Goal: Information Seeking & Learning: Find specific fact

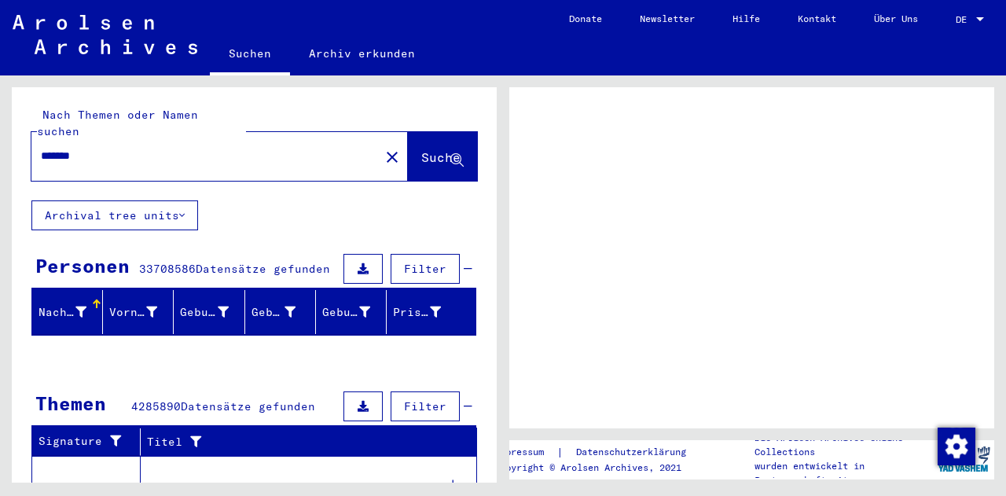
drag, startPoint x: 0, startPoint y: 0, endPoint x: 186, endPoint y: 143, distance: 234.3
click at [186, 143] on div "*******" at bounding box center [200, 155] width 339 height 35
drag, startPoint x: 186, startPoint y: 143, endPoint x: 0, endPoint y: 142, distance: 185.6
click at [0, 142] on div "Nach Themen oder Namen suchen ******* close Suche Archival tree units Personen …" at bounding box center [251, 278] width 503 height 407
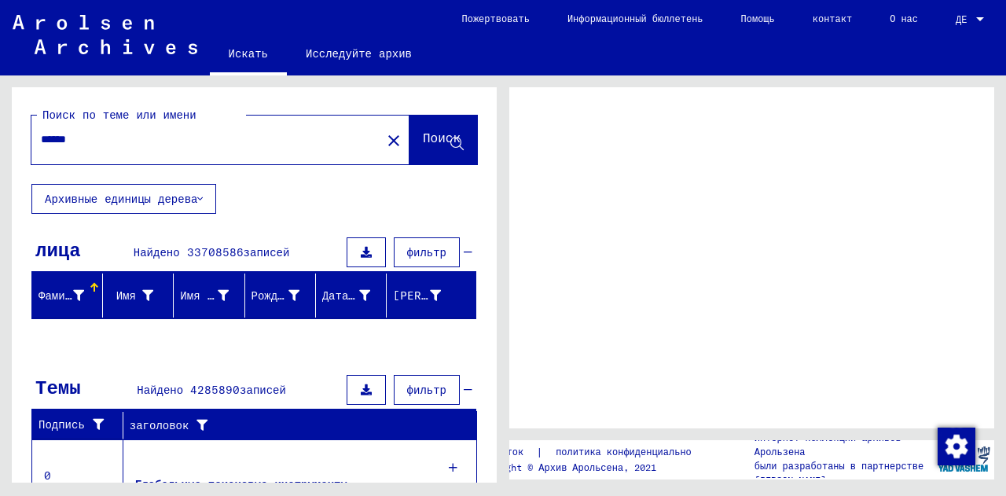
type input "******"
click at [423, 147] on span "Поиск" at bounding box center [442, 141] width 38 height 16
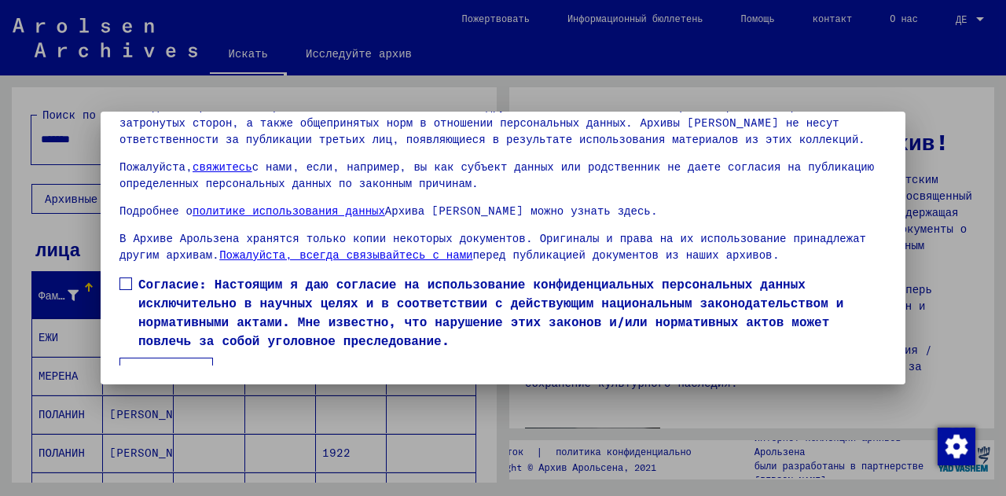
scroll to position [55, 0]
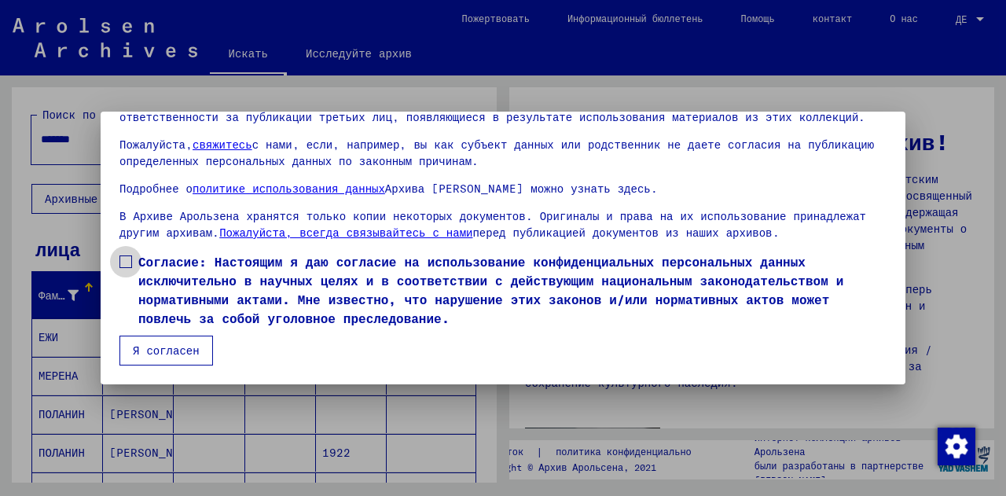
click at [127, 266] on span at bounding box center [126, 262] width 13 height 13
click at [181, 348] on font "Я согласен" at bounding box center [166, 351] width 67 height 14
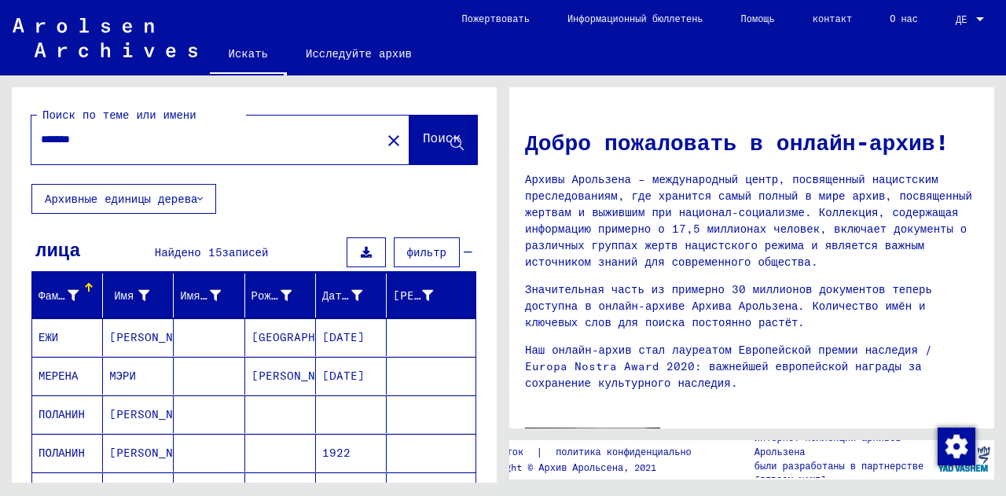
drag, startPoint x: 160, startPoint y: 154, endPoint x: 11, endPoint y: 144, distance: 148.9
click at [11, 144] on div "Поиск по теме или имени ******* close Поиск Архивные единицы дерева лица Найден…" at bounding box center [251, 278] width 503 height 407
click at [122, 145] on input "*******" at bounding box center [202, 139] width 322 height 17
drag, startPoint x: 122, startPoint y: 145, endPoint x: 0, endPoint y: 146, distance: 121.9
click at [0, 146] on div "Поиск по теме или имени ******* close Поиск Архивные единицы дерева лица Найден…" at bounding box center [251, 278] width 503 height 407
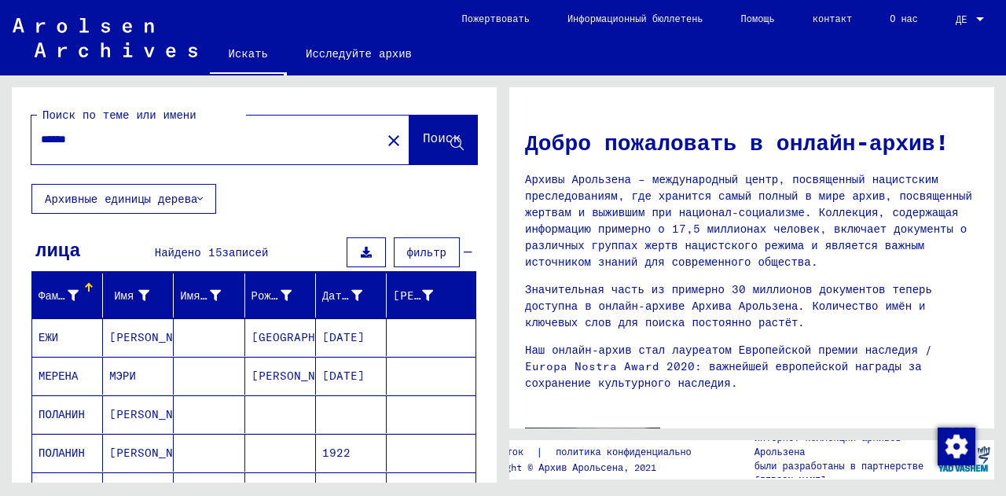
type input "******"
click at [442, 136] on font "Поиск" at bounding box center [442, 138] width 38 height 16
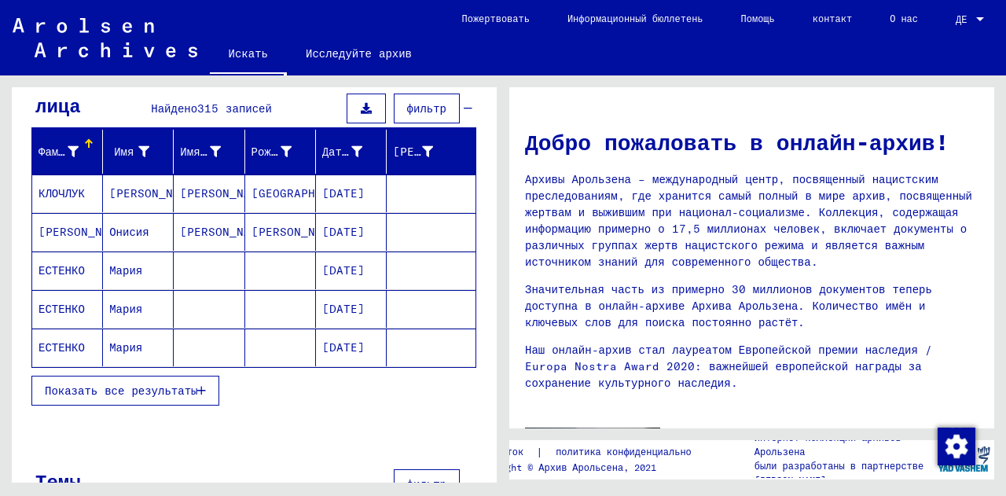
scroll to position [145, 0]
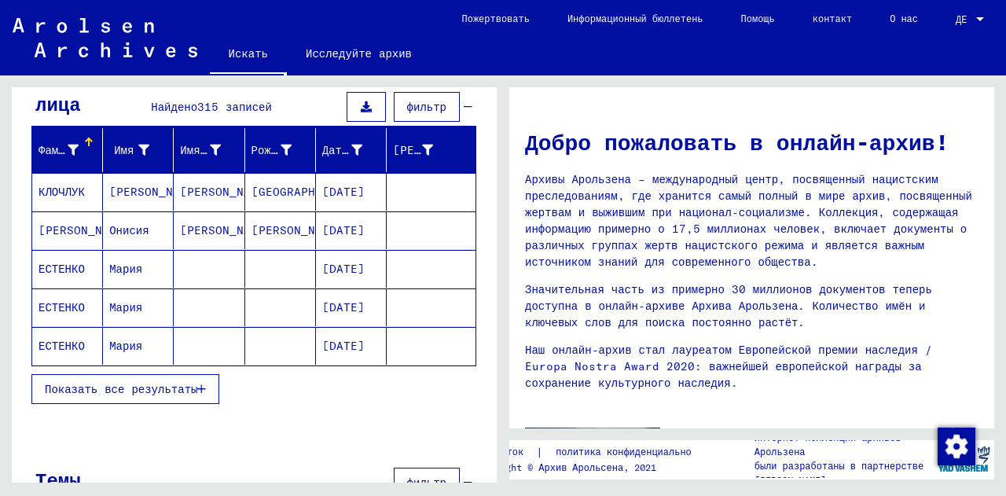
click at [154, 379] on button "Показать все результаты" at bounding box center [125, 389] width 188 height 30
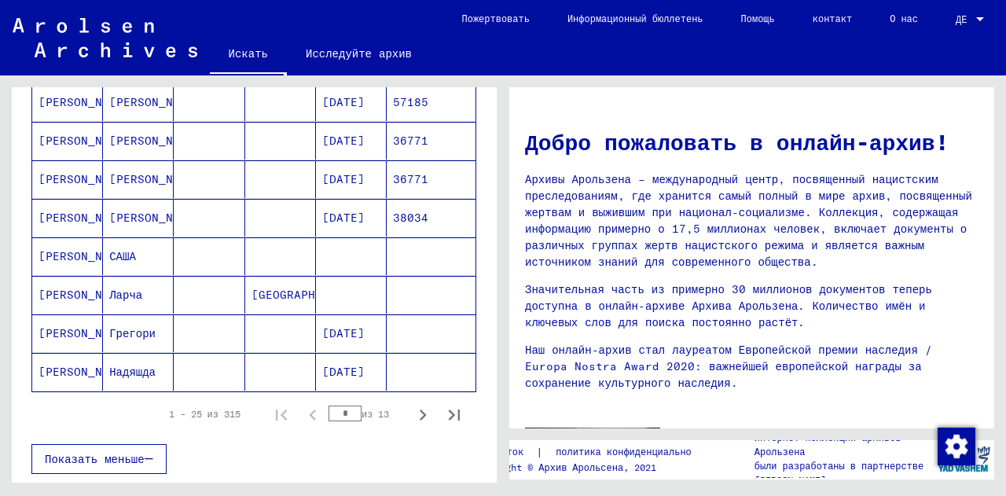
scroll to position [907, 0]
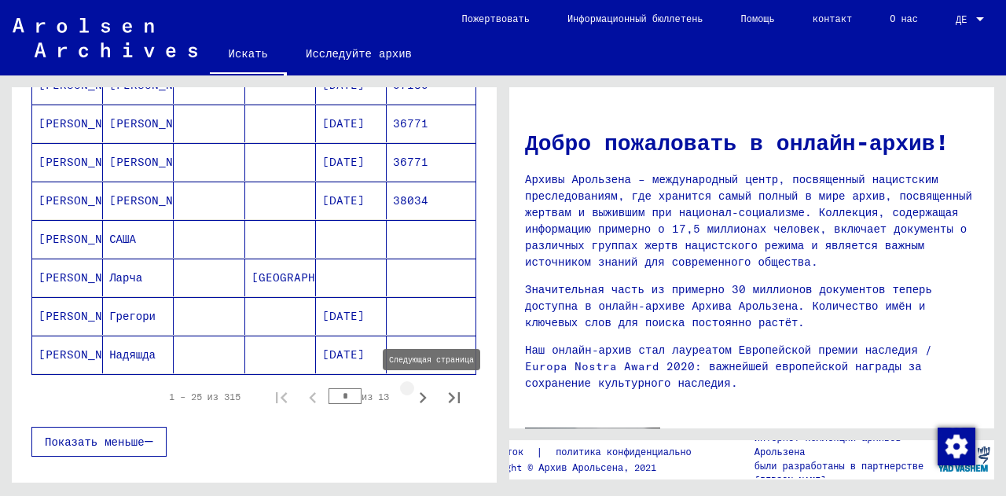
click at [412, 399] on icon "Следующая страница" at bounding box center [423, 398] width 22 height 22
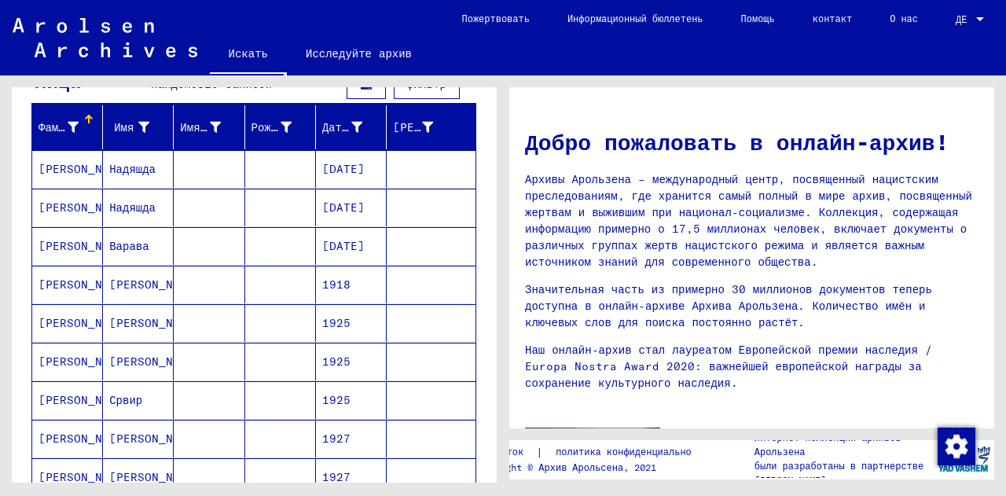
scroll to position [999, 0]
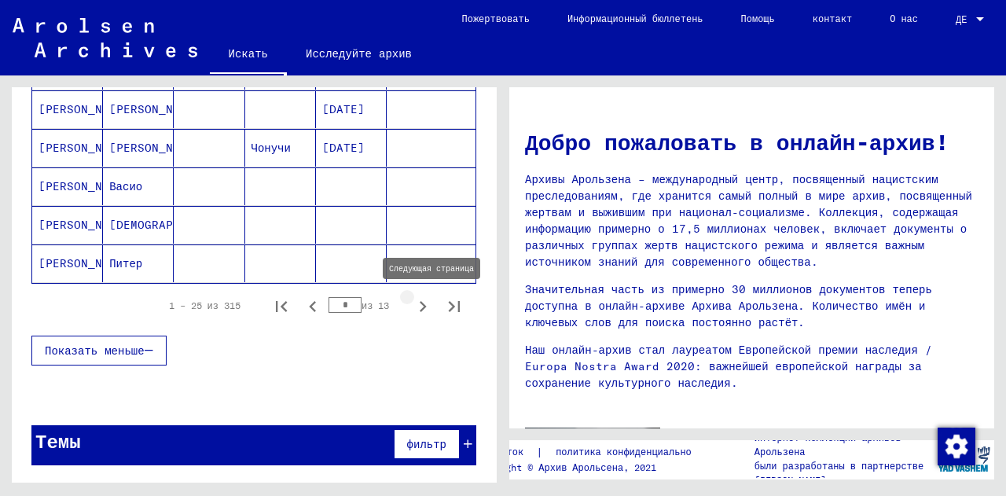
click at [412, 307] on icon "Следующая страница" at bounding box center [423, 307] width 22 height 22
click at [420, 305] on icon "Следующая страница" at bounding box center [423, 306] width 7 height 11
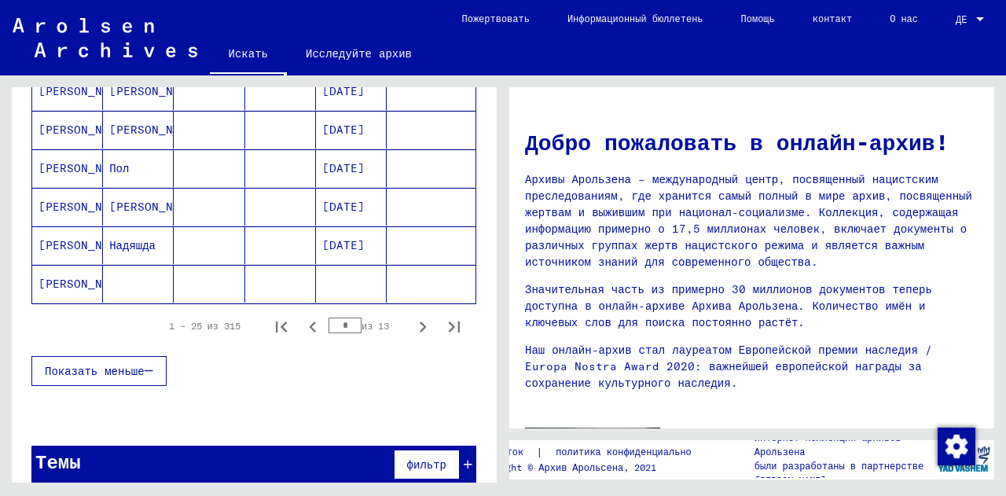
scroll to position [993, 0]
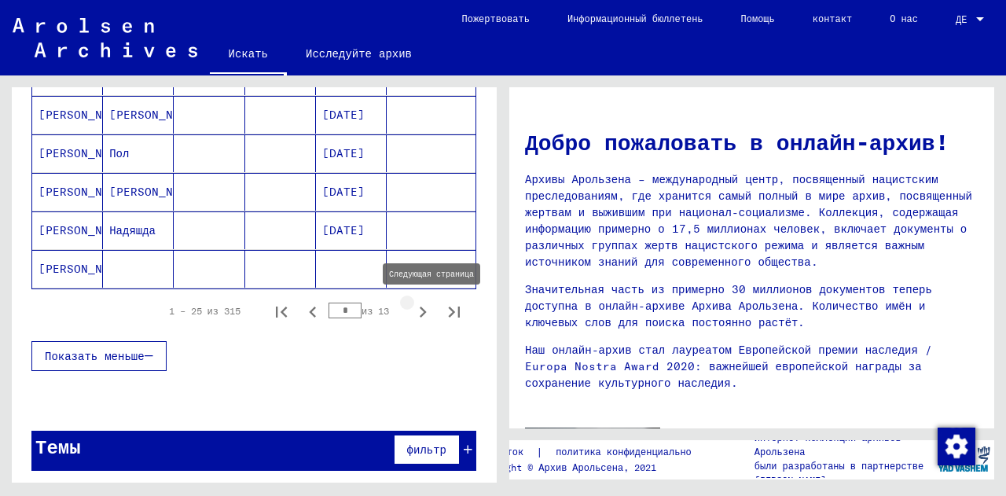
click at [412, 316] on icon "Следующая страница" at bounding box center [423, 312] width 22 height 22
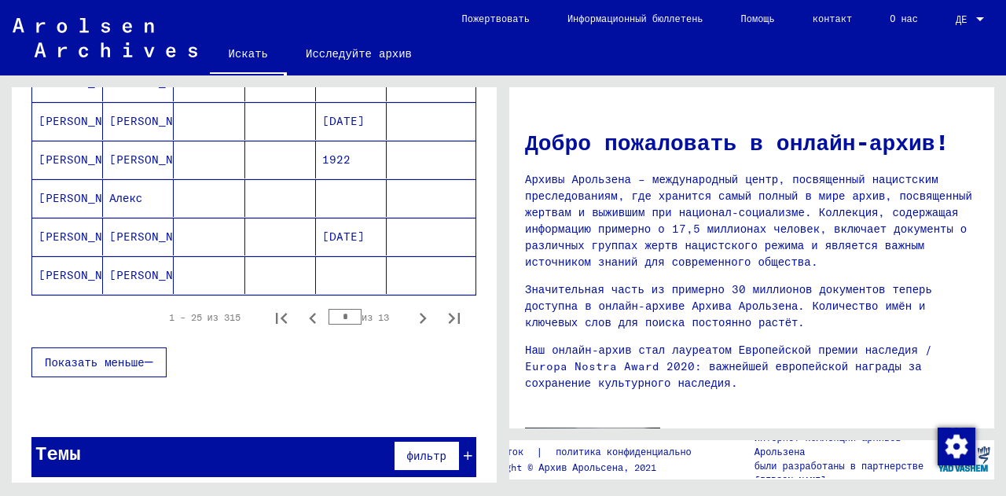
scroll to position [999, 0]
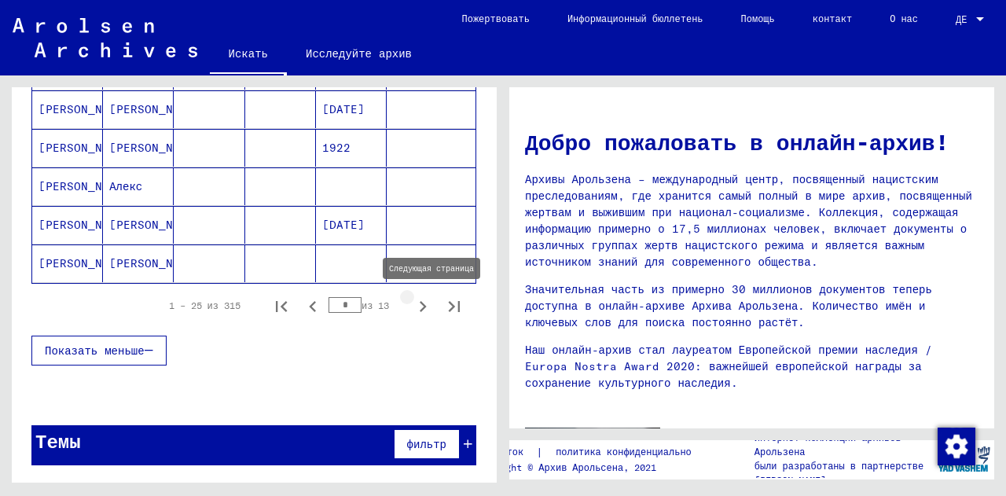
click at [412, 300] on icon "Следующая страница" at bounding box center [423, 307] width 22 height 22
click at [420, 303] on icon "Следующая страница" at bounding box center [423, 306] width 7 height 11
click at [412, 306] on icon "Следующая страница" at bounding box center [423, 307] width 22 height 22
click at [420, 307] on icon "Следующая страница" at bounding box center [423, 307] width 22 height 22
click at [412, 306] on icon "Следующая страница" at bounding box center [423, 307] width 22 height 22
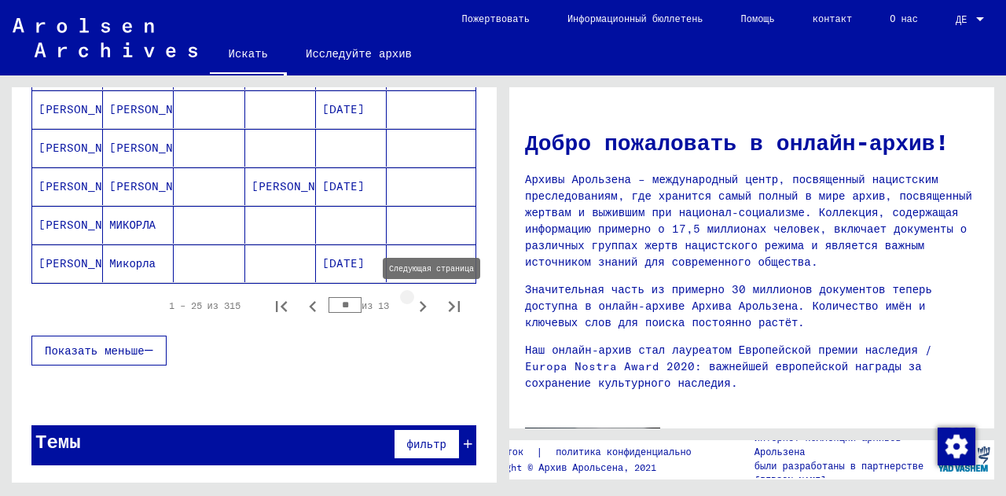
click at [420, 304] on icon "Следующая страница" at bounding box center [423, 306] width 7 height 11
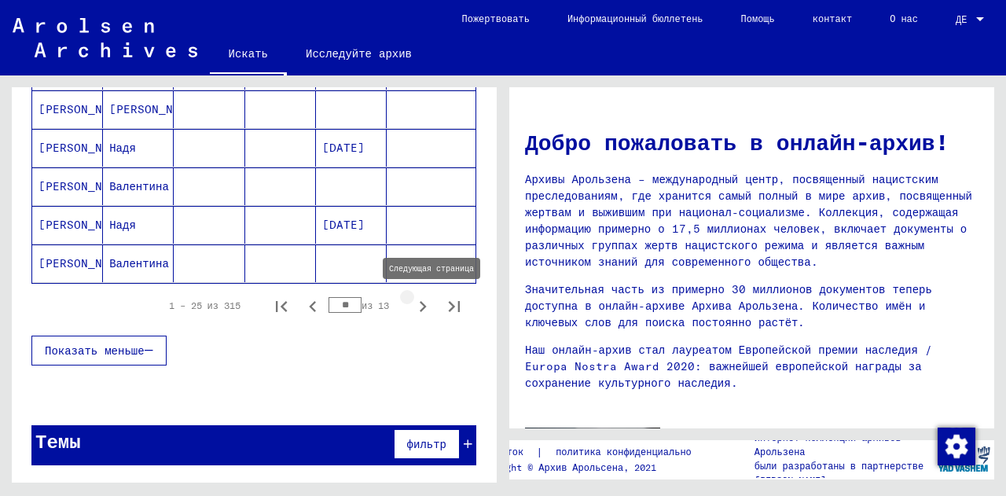
click at [420, 303] on icon "Следующая страница" at bounding box center [423, 306] width 7 height 11
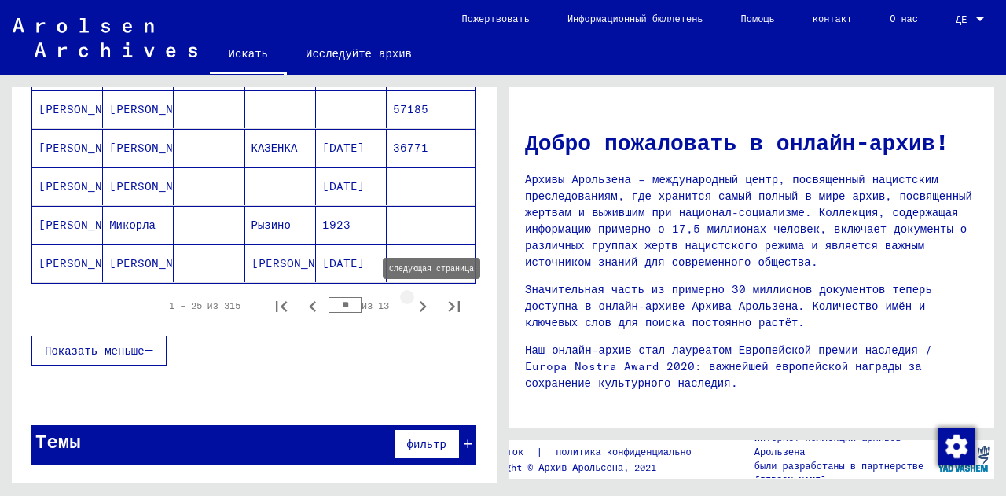
click at [412, 307] on icon "Следующая страница" at bounding box center [423, 307] width 22 height 22
type input "**"
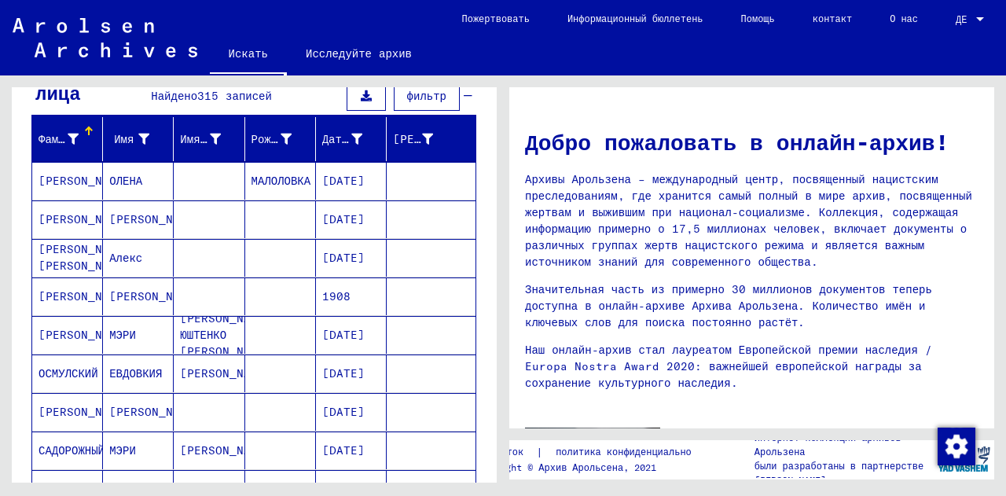
scroll to position [154, 0]
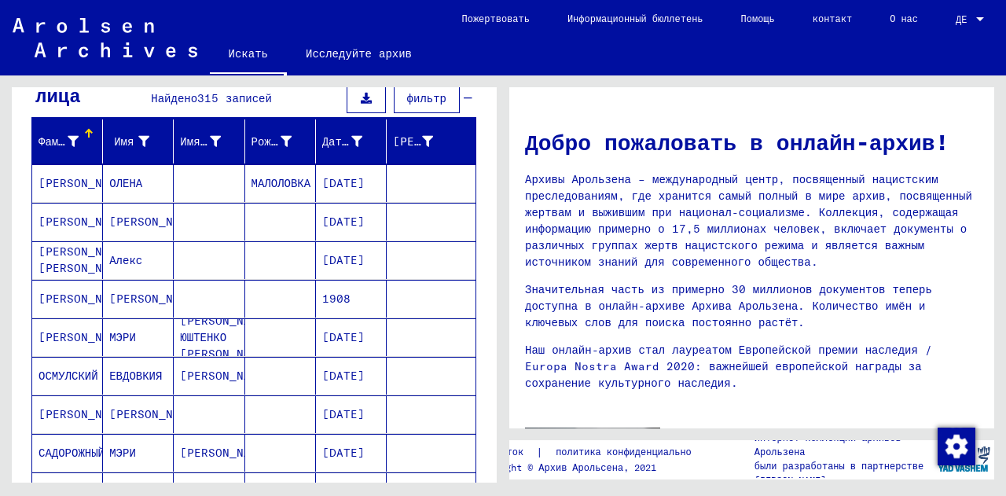
click at [484, 227] on div "[PERSON_NAME] Имя Имя при рождении Рождение Дата рождения [PERSON_NAME] заключе…" at bounding box center [254, 483] width 485 height 726
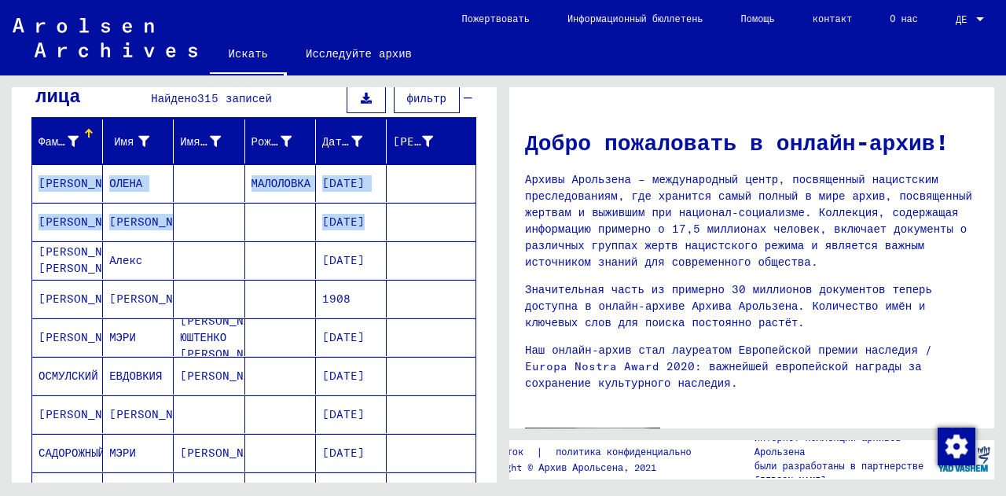
drag, startPoint x: 484, startPoint y: 227, endPoint x: 483, endPoint y: 158, distance: 69.2
click at [483, 158] on div "[PERSON_NAME] Имя Имя при рождении Рождение Дата рождения [PERSON_NAME] заключе…" at bounding box center [254, 483] width 485 height 726
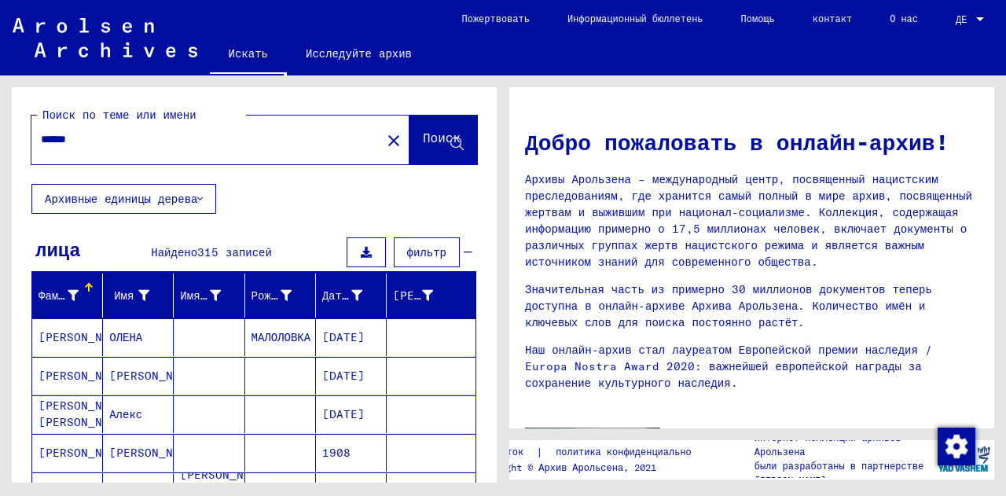
click at [261, 146] on input "******" at bounding box center [202, 139] width 322 height 17
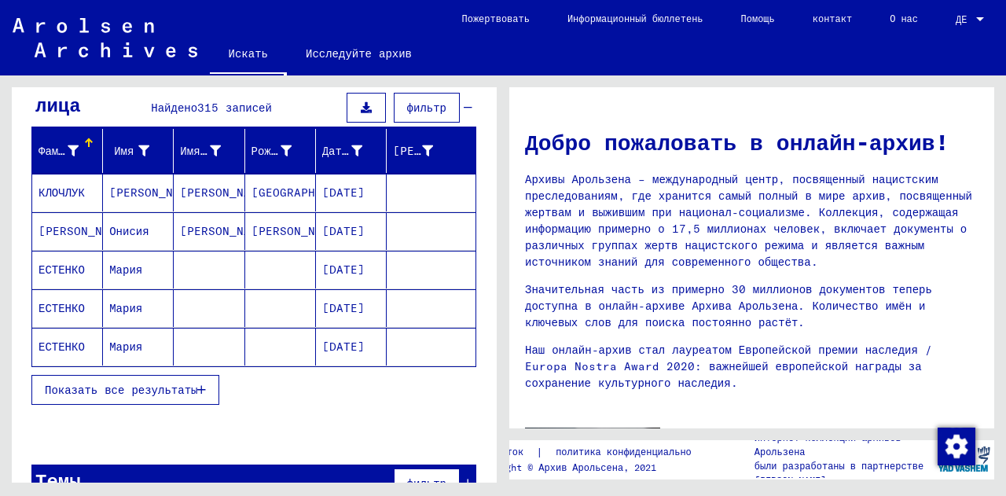
scroll to position [162, 0]
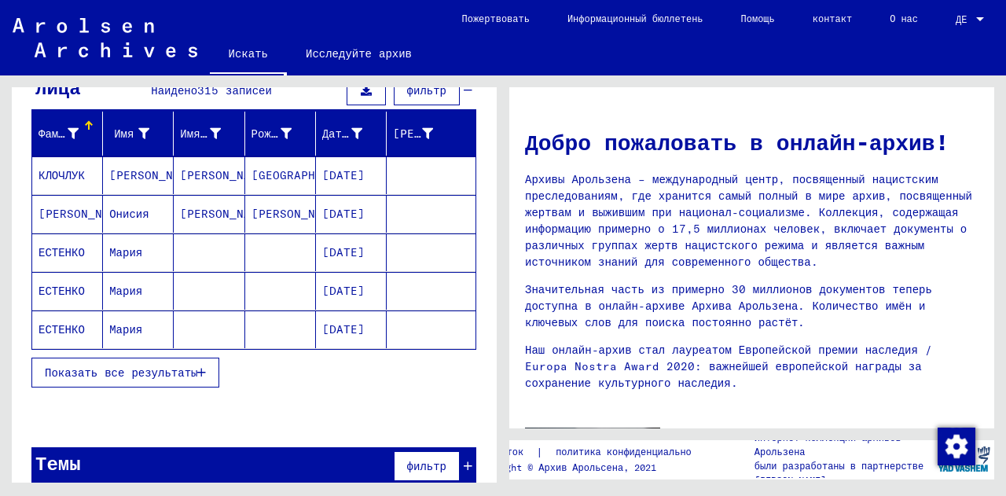
click at [163, 383] on button "Показать все результаты" at bounding box center [125, 373] width 188 height 30
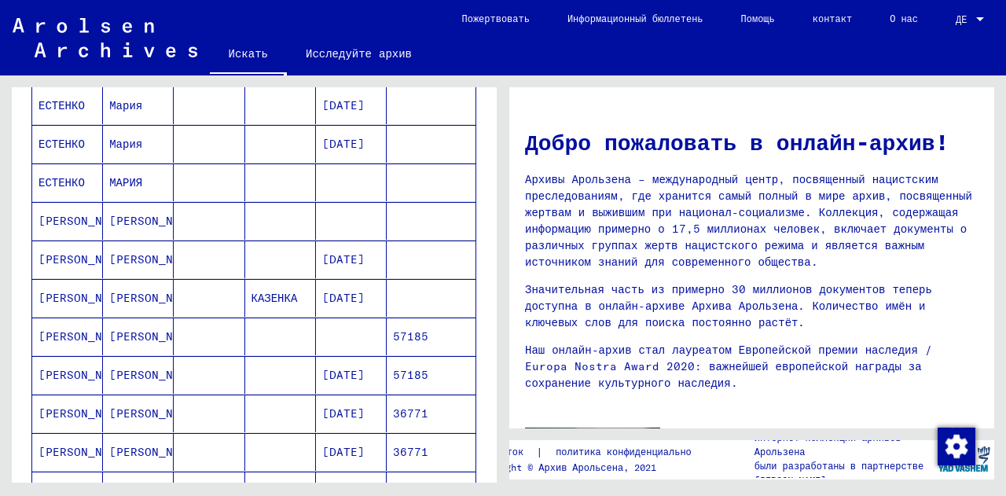
scroll to position [623, 0]
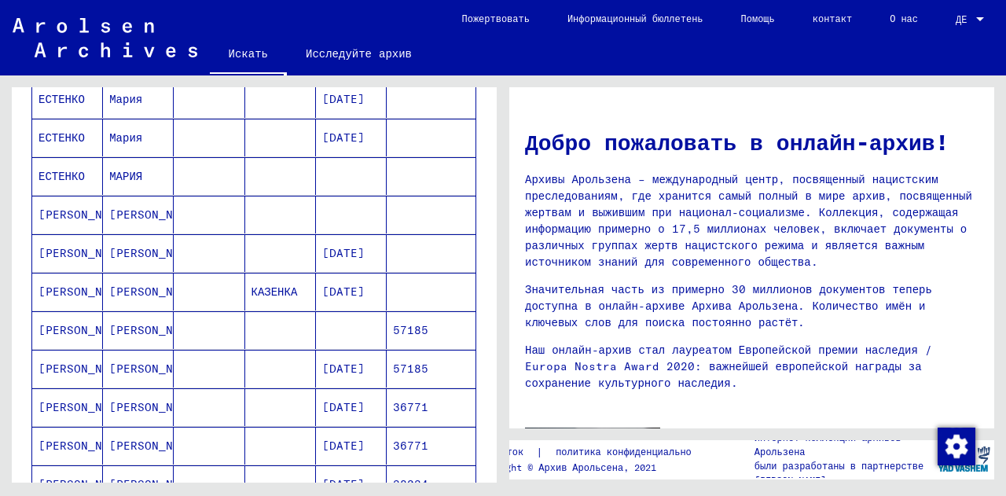
drag, startPoint x: 505, startPoint y: 335, endPoint x: 505, endPoint y: 355, distance: 20.4
click at [505, 355] on div "Добро пожаловать в онлайн-архив! Архивы Арользена – международный центр, посвящ…" at bounding box center [755, 278] width 503 height 407
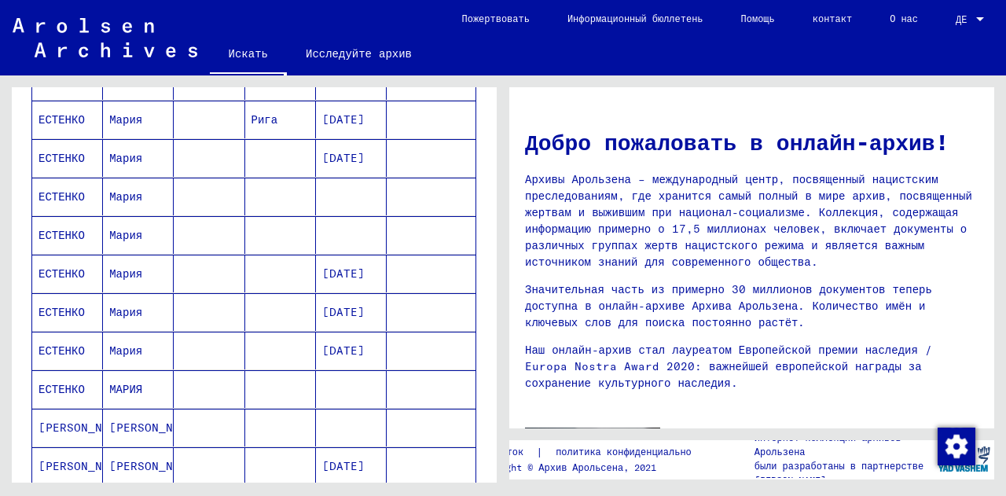
scroll to position [0, 0]
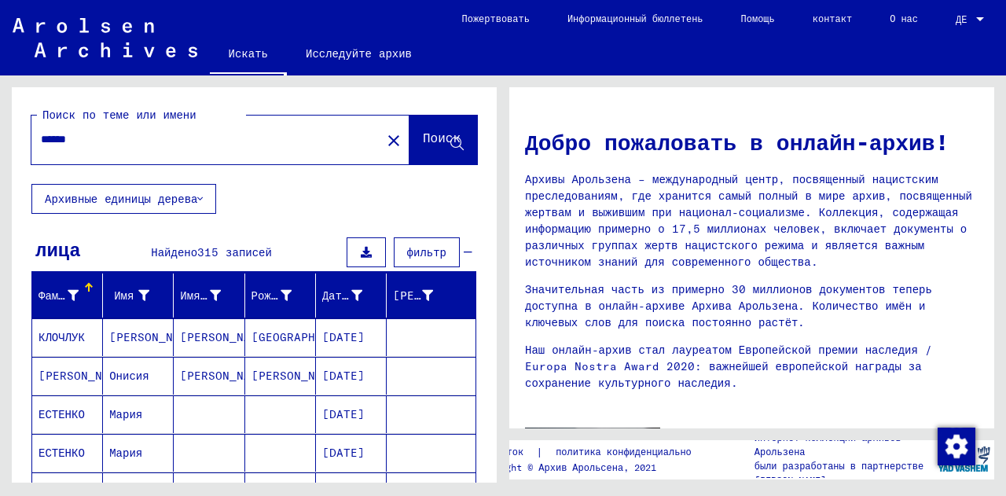
drag, startPoint x: 169, startPoint y: 142, endPoint x: 0, endPoint y: 142, distance: 169.0
click at [0, 142] on div "Поиск по теме или имени ****** close Поиск Архивные единицы дерева лица Найдено…" at bounding box center [251, 278] width 503 height 407
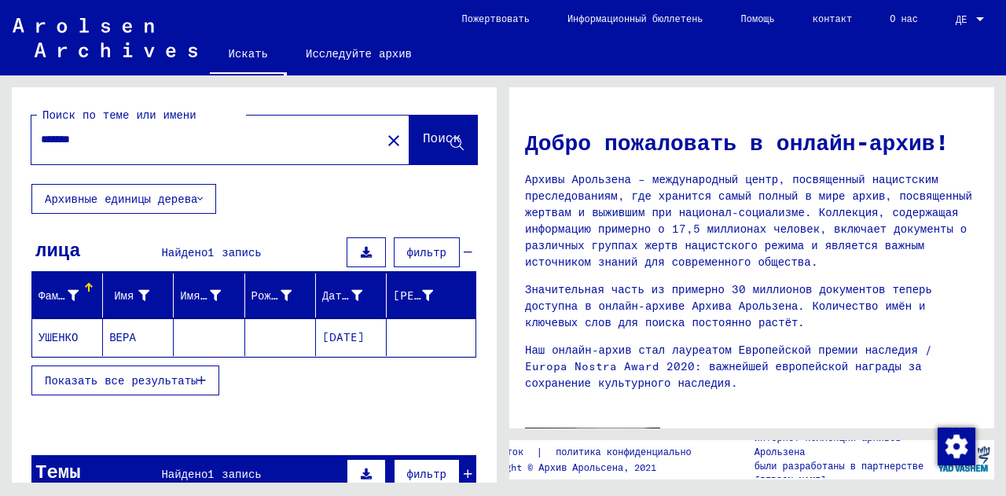
drag, startPoint x: 49, startPoint y: 137, endPoint x: 25, endPoint y: 142, distance: 24.1
click at [25, 142] on div "Поиск по теме или имени ******* close Поиск" at bounding box center [254, 135] width 485 height 97
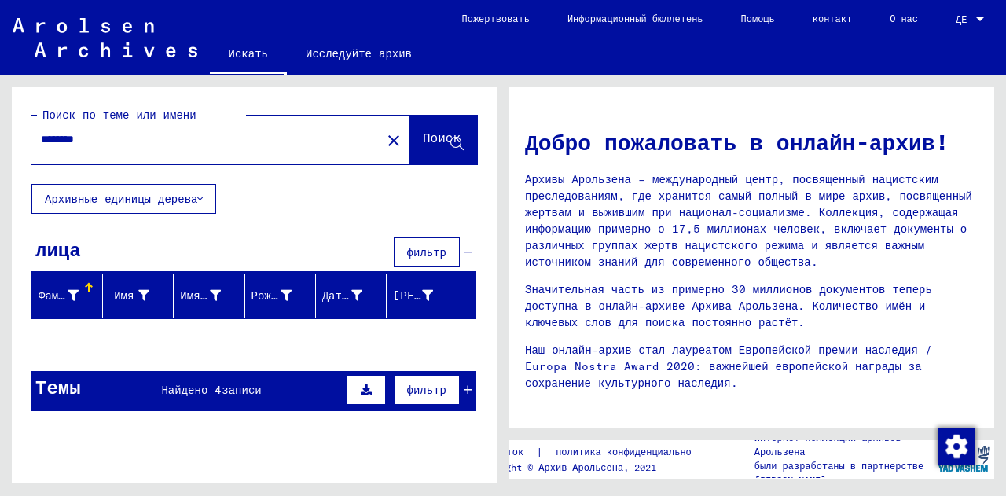
drag, startPoint x: 136, startPoint y: 144, endPoint x: 0, endPoint y: 156, distance: 136.6
click at [0, 156] on div "Поиск по теме или имени ******** close Поиск Архивные единицы дерева лица фильт…" at bounding box center [251, 278] width 503 height 407
type input "******"
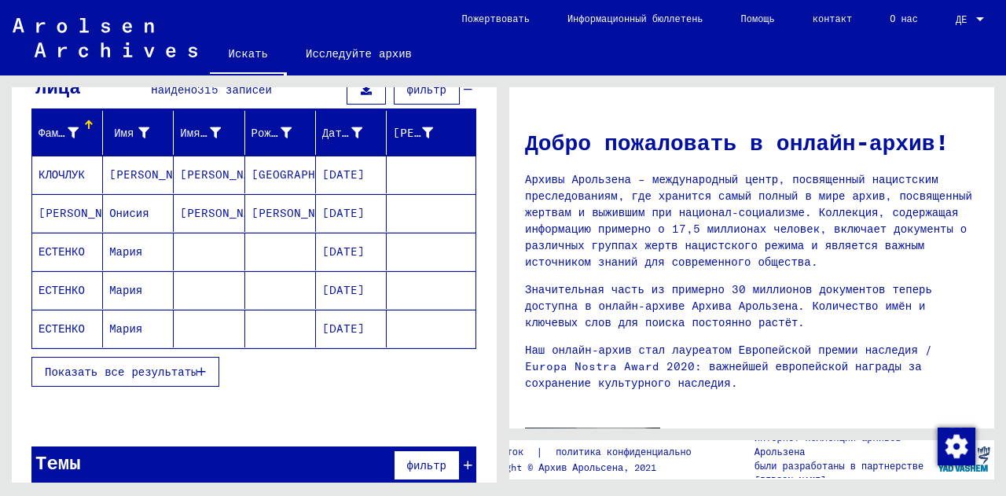
scroll to position [168, 0]
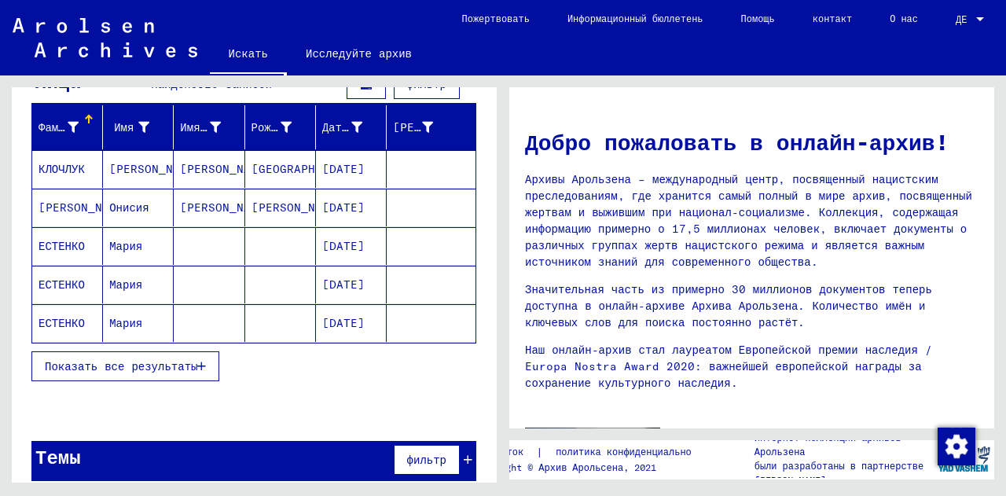
click at [137, 368] on font "Показать все результаты" at bounding box center [121, 366] width 153 height 14
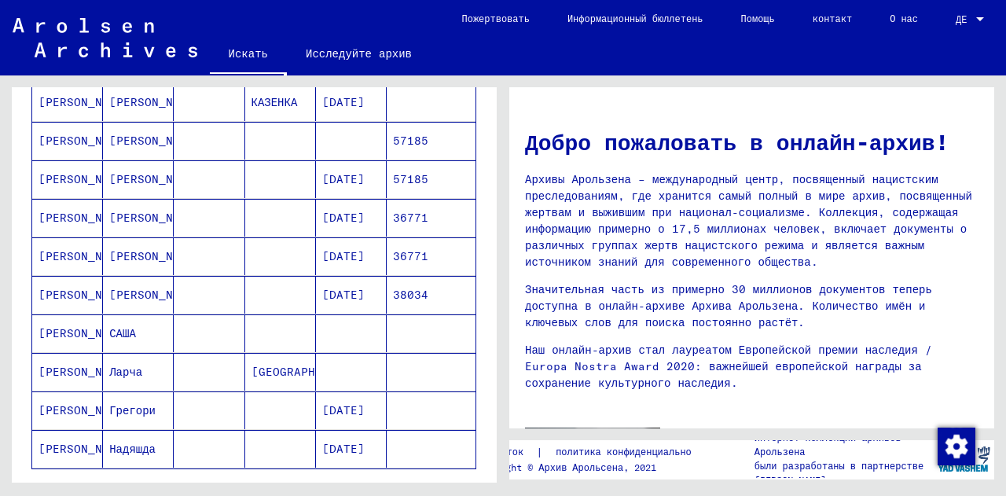
scroll to position [837, 0]
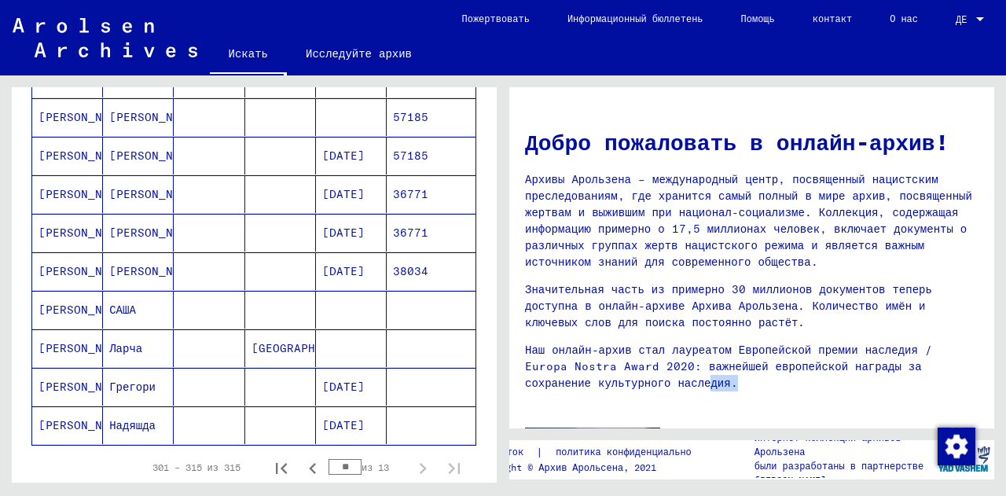
drag, startPoint x: 506, startPoint y: 395, endPoint x: 506, endPoint y: 420, distance: 24.4
click at [506, 420] on div "Добро пожаловать в онлайн-архив! Архивы Арользена – международный центр, посвящ…" at bounding box center [755, 278] width 503 height 407
click at [304, 469] on icon "Предыдущая страница" at bounding box center [313, 469] width 22 height 22
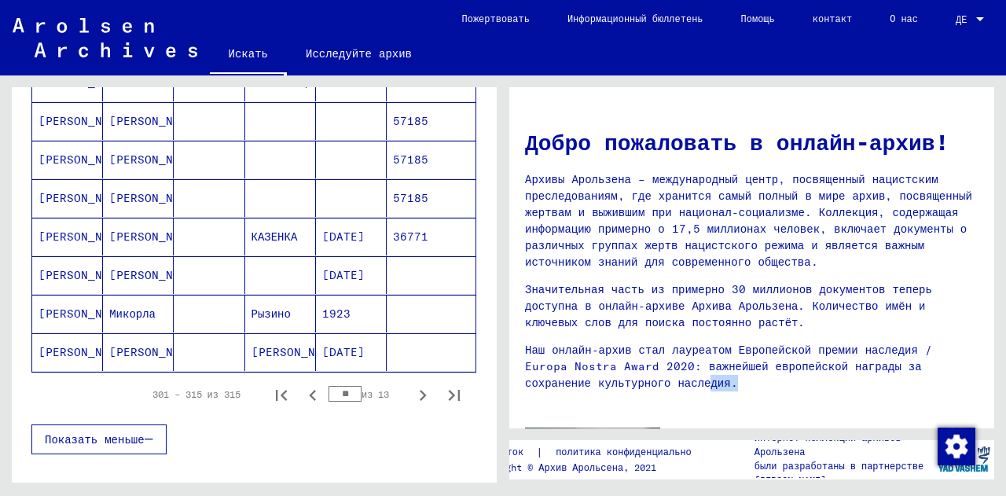
scroll to position [927, 0]
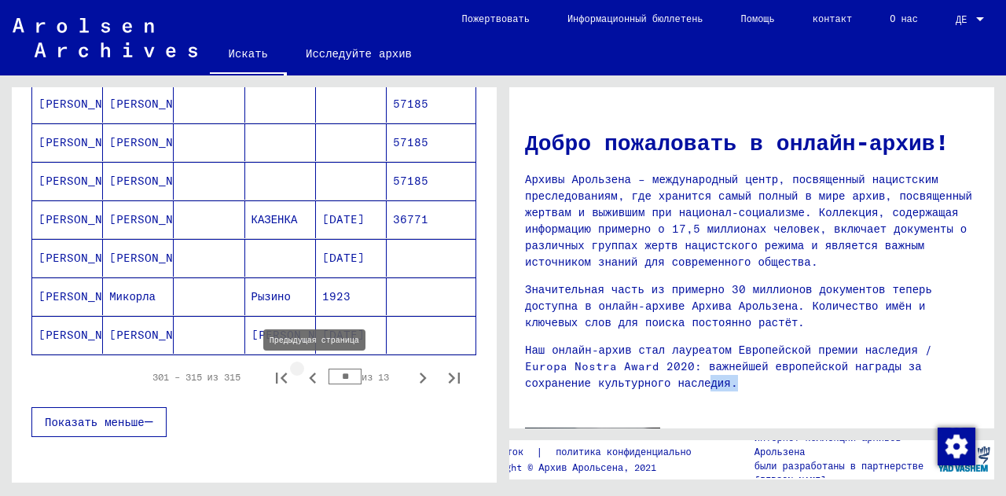
click at [302, 381] on icon "Предыдущая страница" at bounding box center [313, 378] width 22 height 22
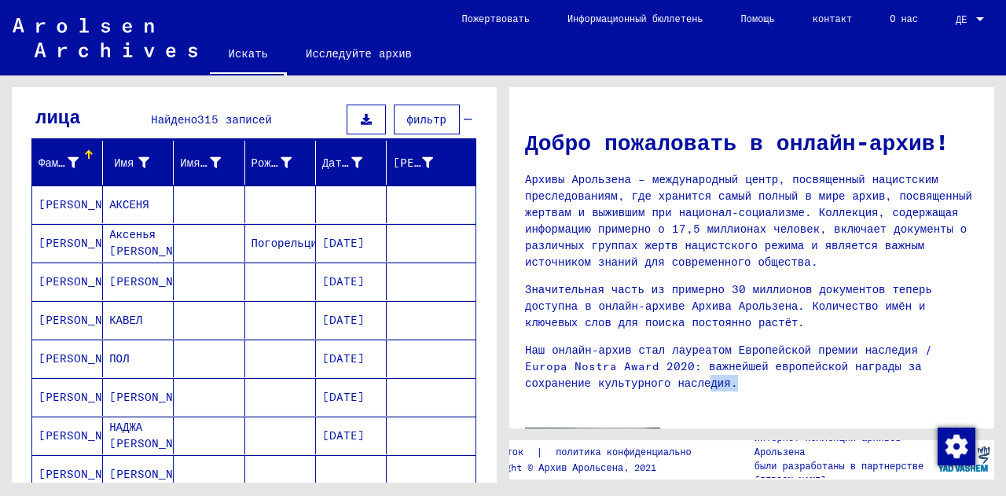
scroll to position [109, 0]
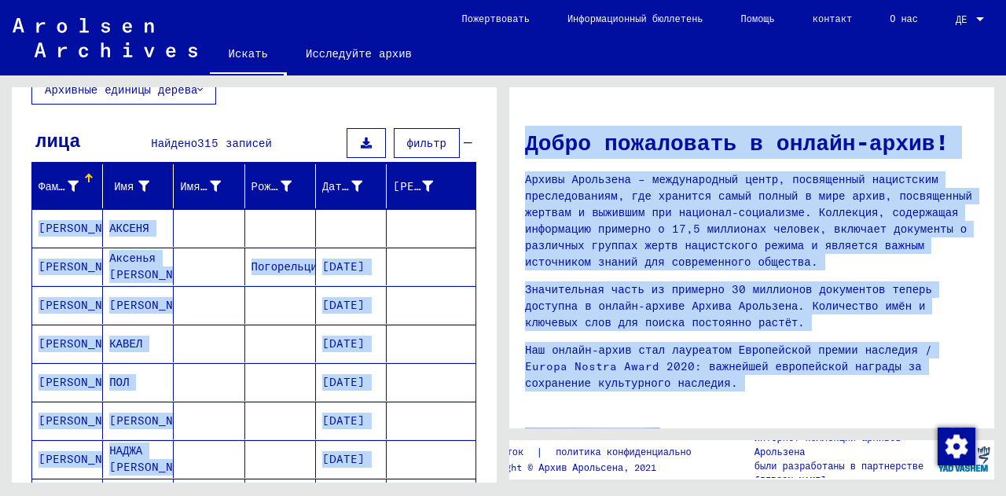
drag, startPoint x: 483, startPoint y: 200, endPoint x: 504, endPoint y: 472, distance: 272.9
click at [504, 75] on div "Поиск по теме или имени ****** close Поиск Архивные единицы дерева лица [PERSON…" at bounding box center [503, 75] width 1006 height 0
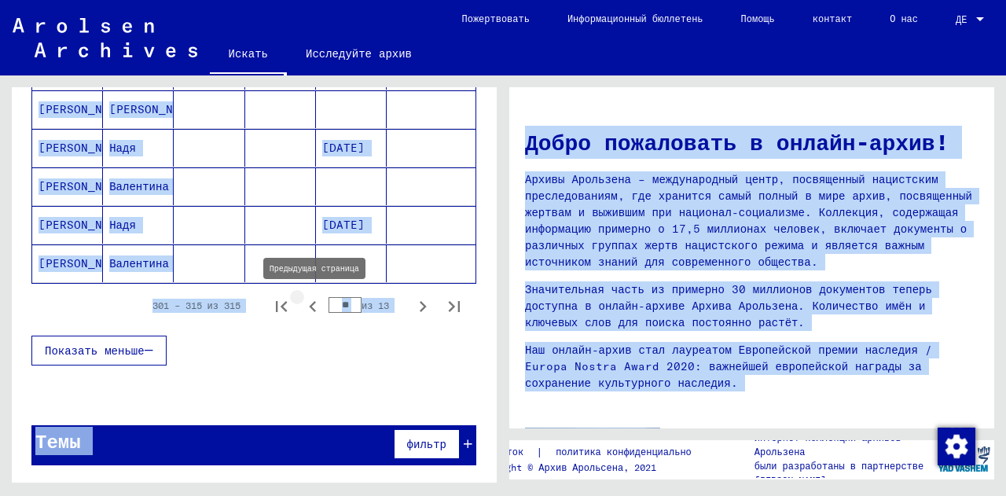
click at [302, 313] on icon "Предыдущая страница" at bounding box center [313, 307] width 22 height 22
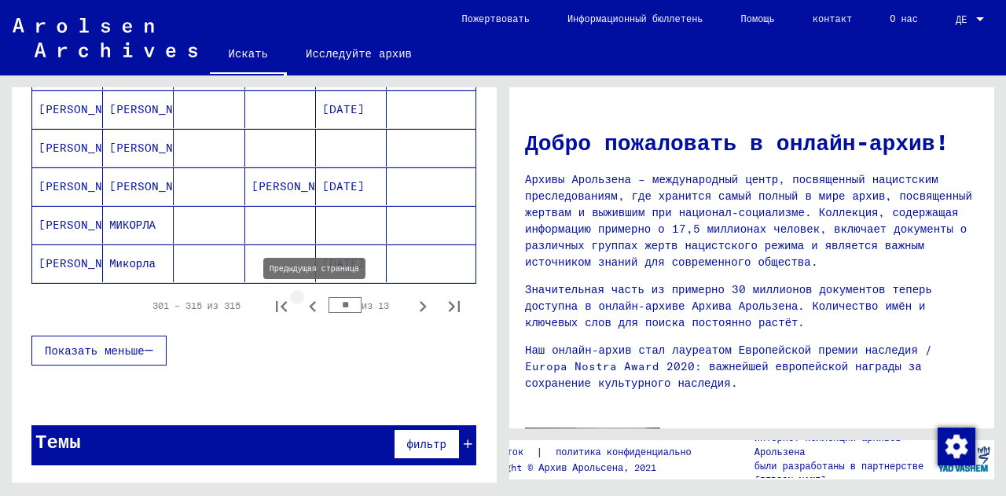
click at [304, 307] on icon "Предыдущая страница" at bounding box center [313, 307] width 22 height 22
click at [307, 313] on icon "Предыдущая страница" at bounding box center [313, 307] width 22 height 22
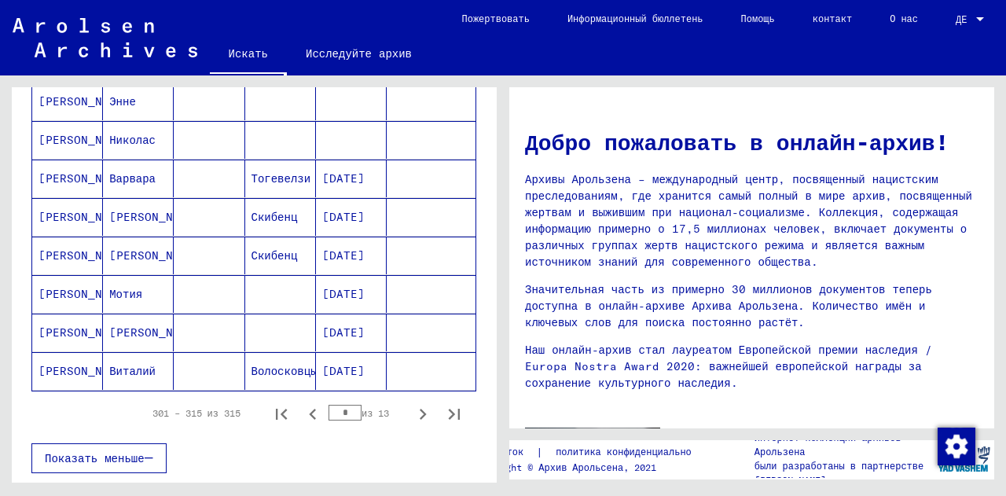
scroll to position [934, 0]
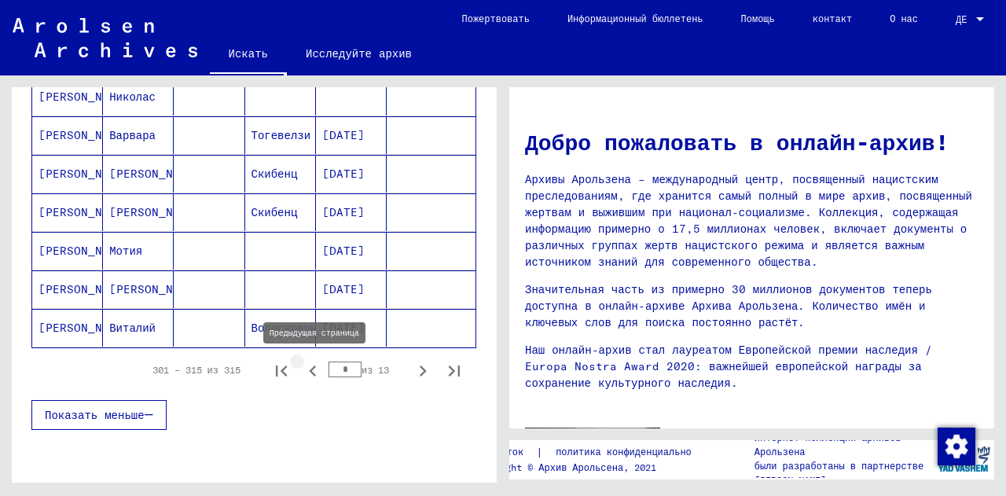
click at [302, 370] on icon "Предыдущая страница" at bounding box center [313, 371] width 22 height 22
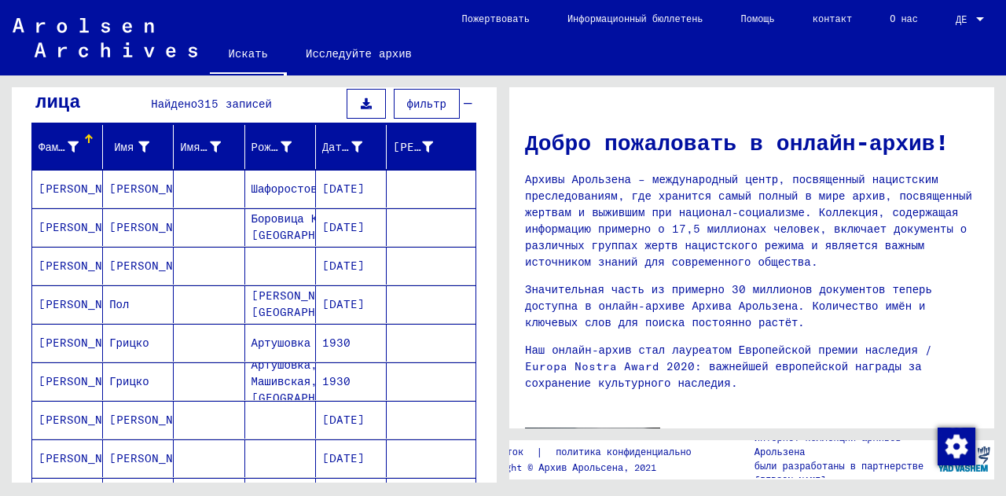
scroll to position [999, 0]
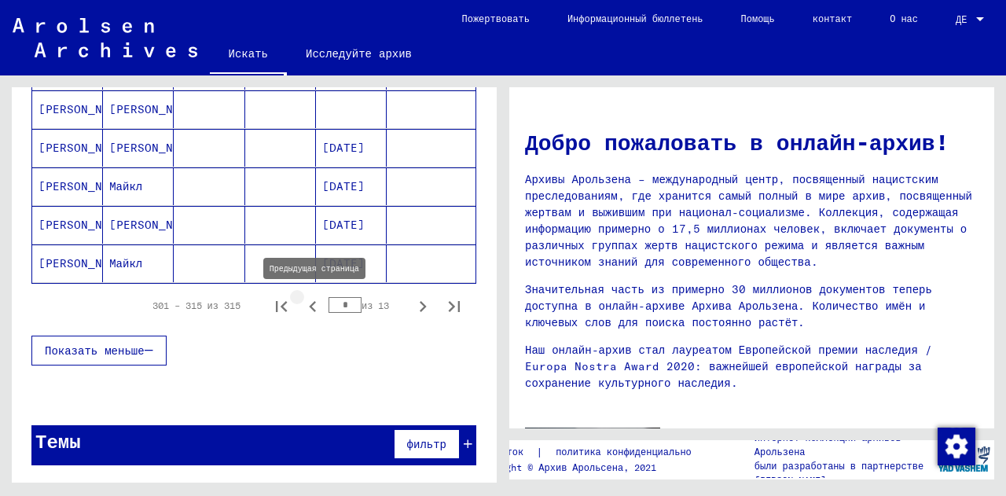
click at [304, 302] on icon "Предыдущая страница" at bounding box center [313, 307] width 22 height 22
click at [309, 305] on icon "Предыдущая страница" at bounding box center [312, 306] width 7 height 11
click at [309, 307] on icon "Предыдущая страница" at bounding box center [312, 306] width 7 height 11
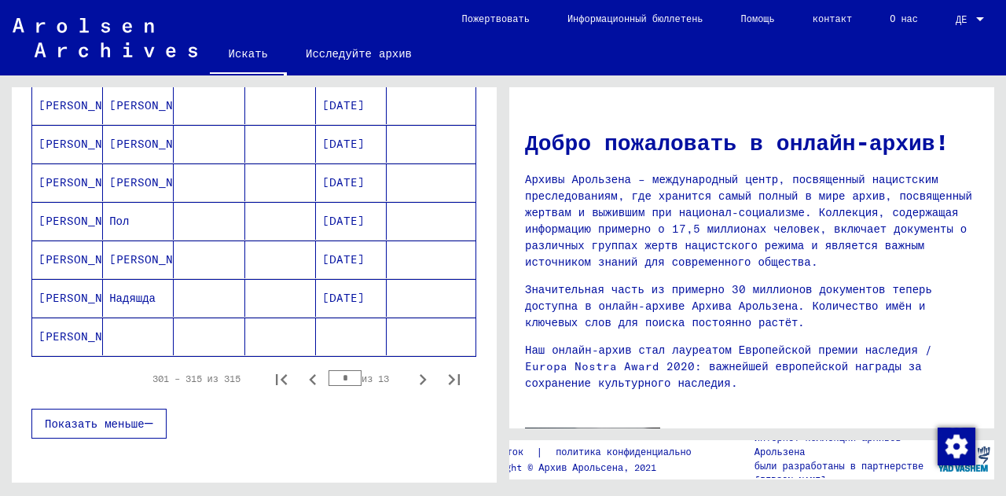
scroll to position [943, 0]
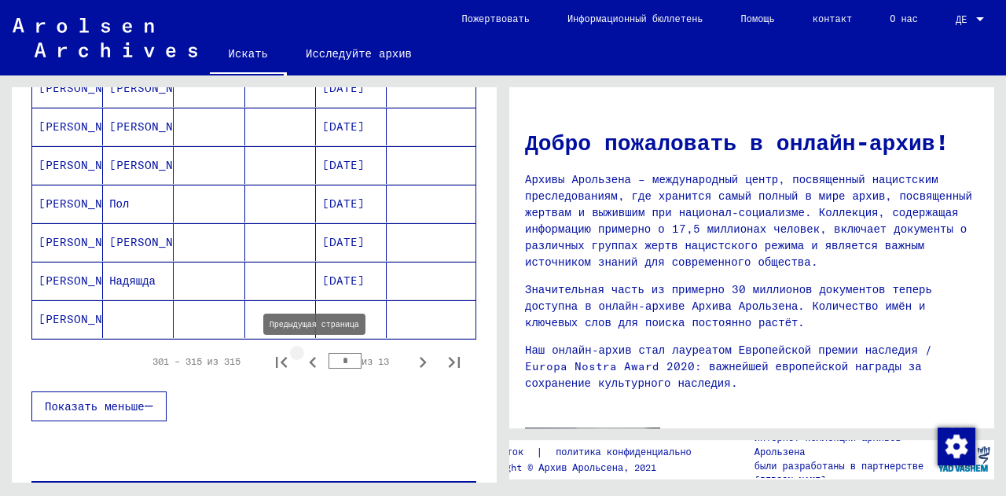
click at [304, 357] on icon "Предыдущая страница" at bounding box center [313, 362] width 22 height 22
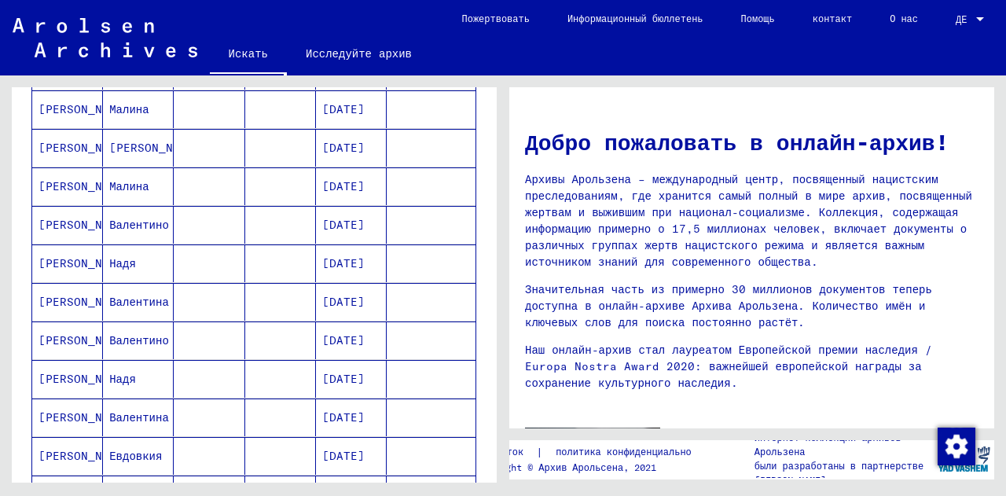
scroll to position [552, 0]
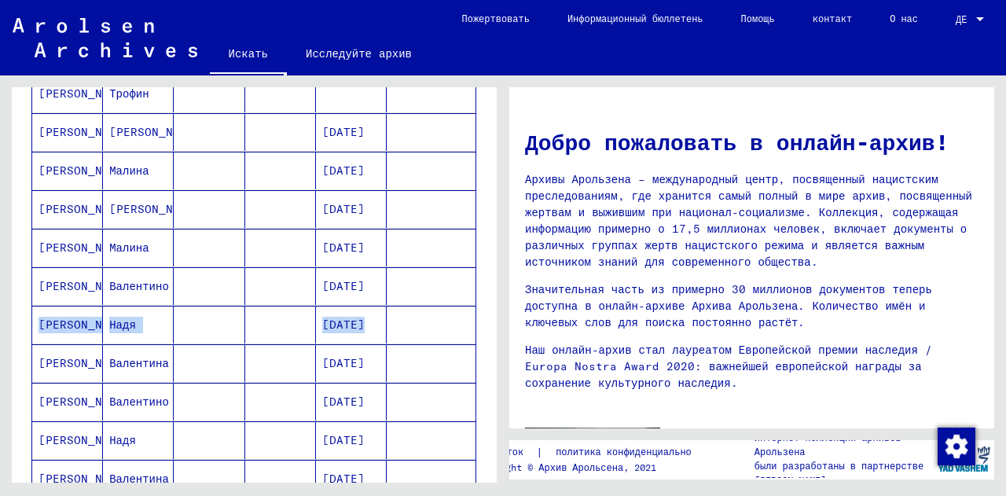
drag, startPoint x: 484, startPoint y: 318, endPoint x: 482, endPoint y: 296, distance: 21.3
click at [482, 296] on div "[PERSON_NAME] Имя Имя при рождении Рождение Дата рождения [PERSON_NAME] заключе…" at bounding box center [254, 277] width 485 height 1111
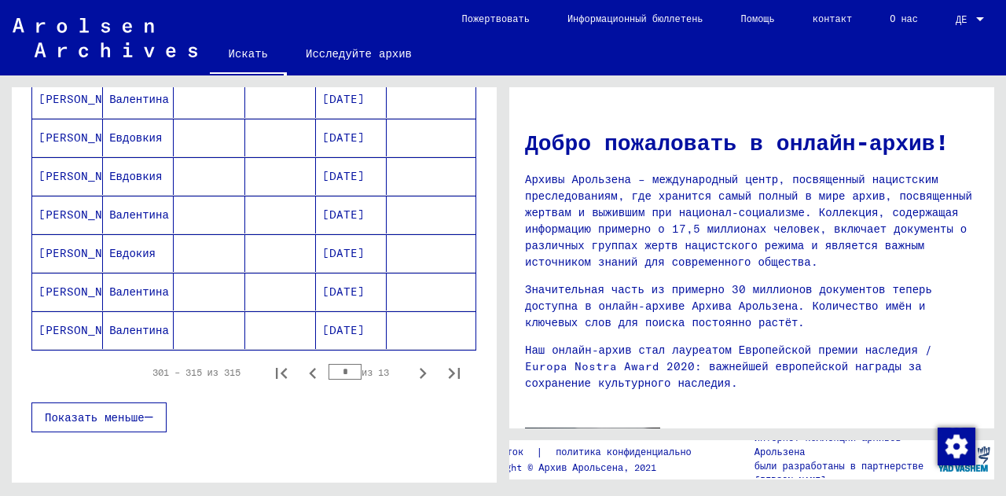
scroll to position [999, 0]
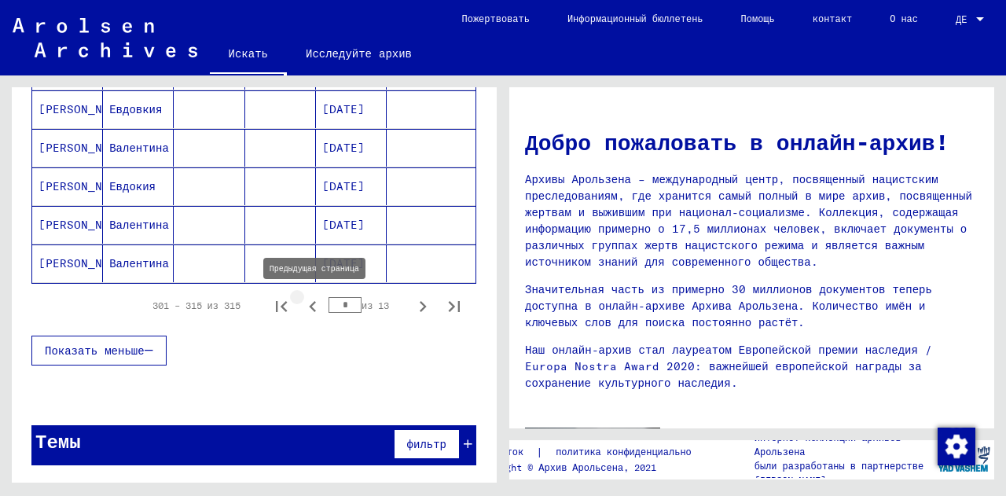
click at [302, 312] on icon "Предыдущая страница" at bounding box center [313, 307] width 22 height 22
click at [302, 313] on icon "Предыдущая страница" at bounding box center [313, 307] width 22 height 22
type input "*"
